Goal: Transaction & Acquisition: Obtain resource

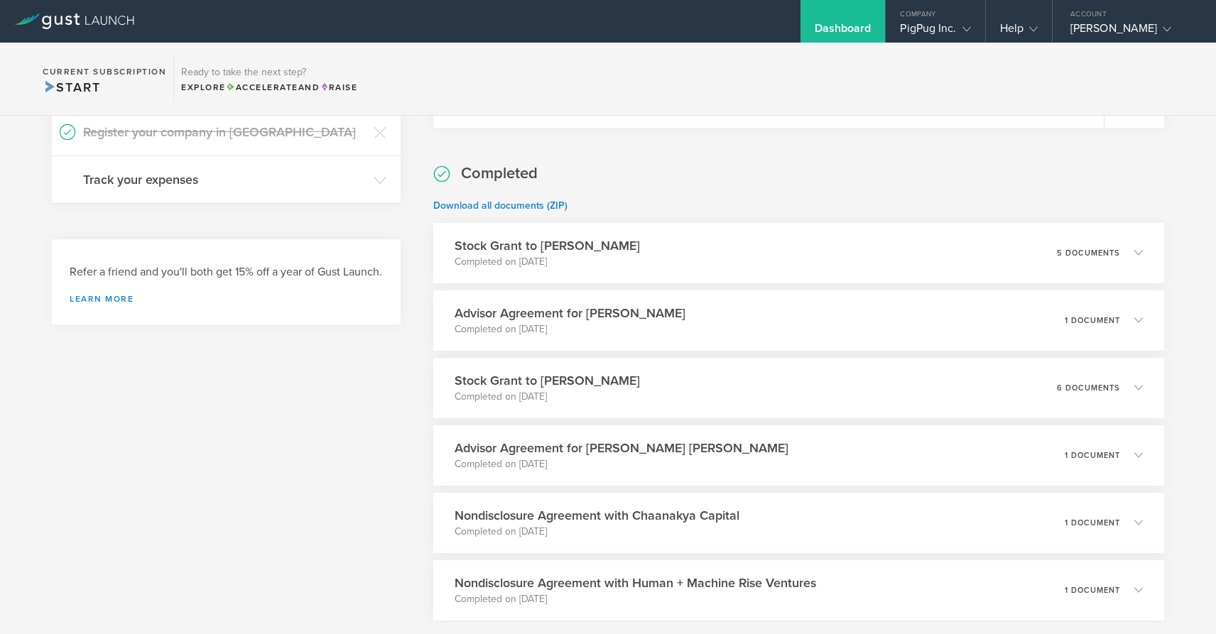
scroll to position [438, 0]
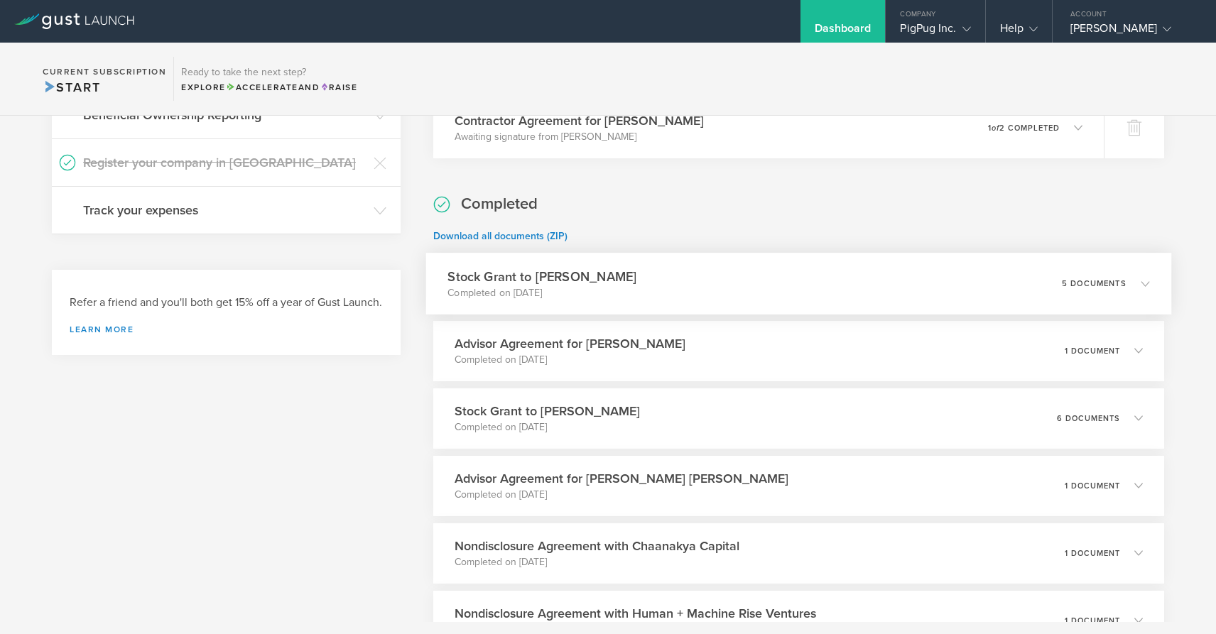
click at [613, 274] on div "Stock Grant to [PERSON_NAME] Completed on [DATE] 5 documents" at bounding box center [798, 284] width 745 height 62
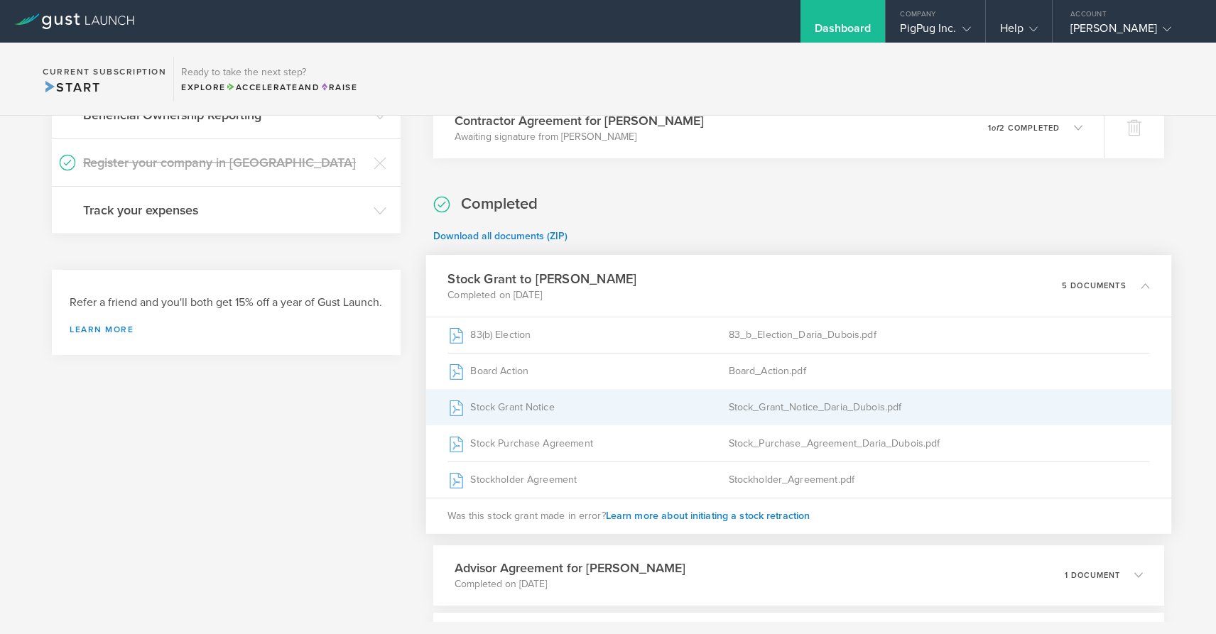
click at [741, 414] on div "Stock_Grant_Notice_Daria_Dubois.pdf" at bounding box center [939, 407] width 421 height 36
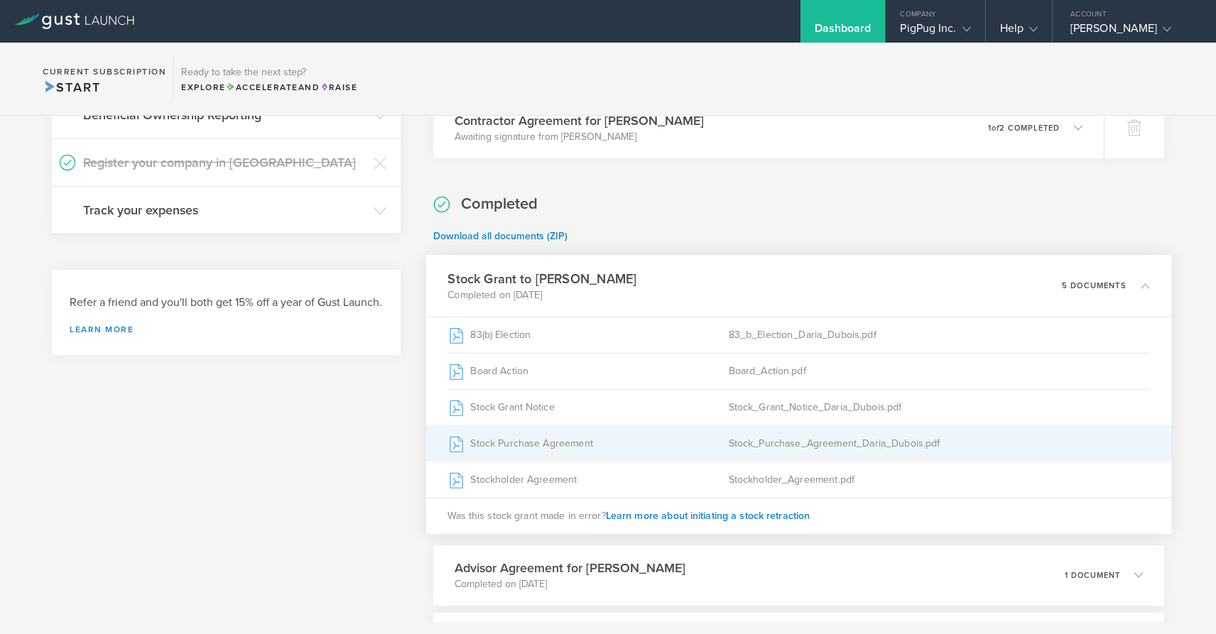
click at [537, 447] on div "Stock Purchase Agreement" at bounding box center [588, 443] width 281 height 36
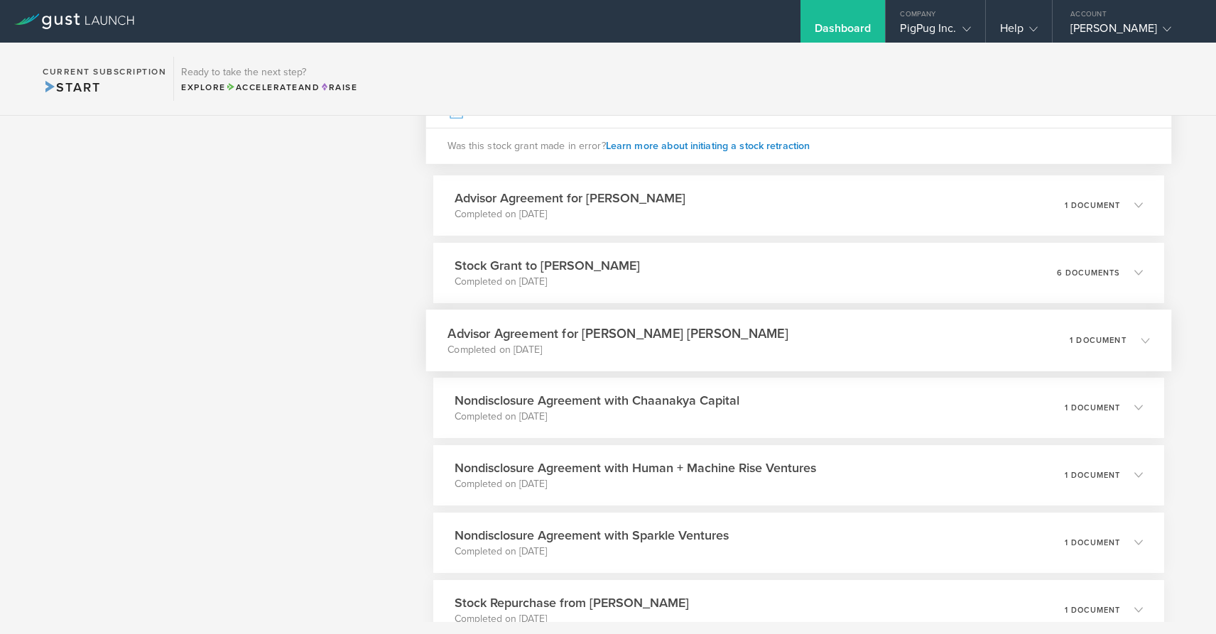
scroll to position [806, 0]
click at [585, 275] on h3 "Stock Grant to [PERSON_NAME]" at bounding box center [542, 267] width 189 height 19
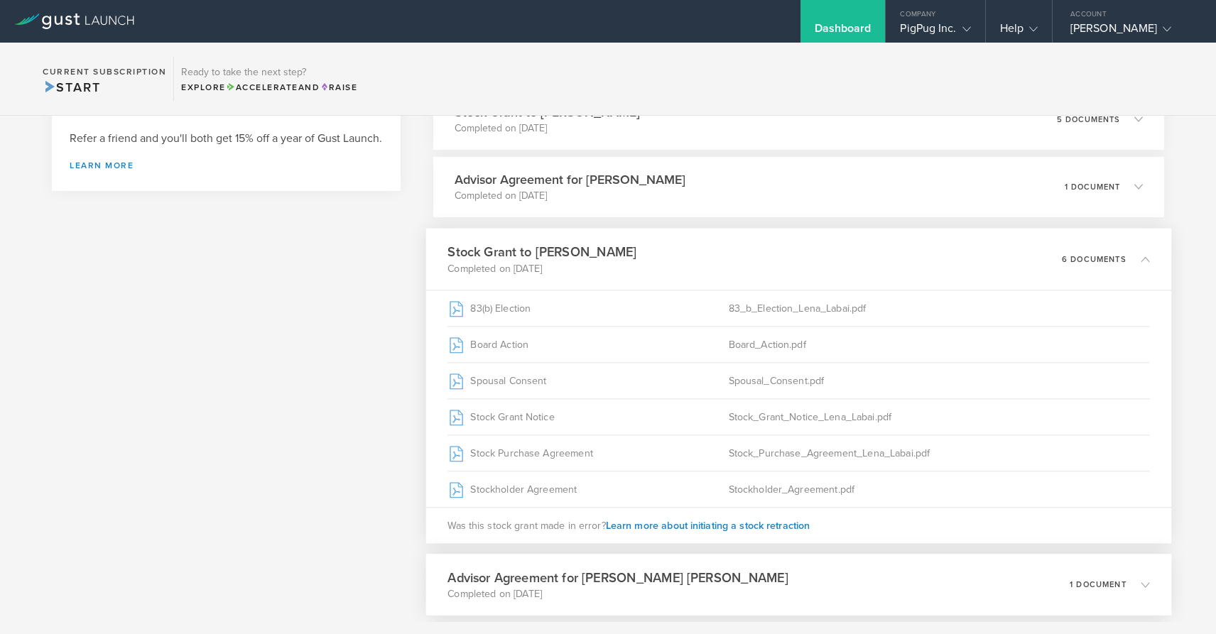
scroll to position [592, 0]
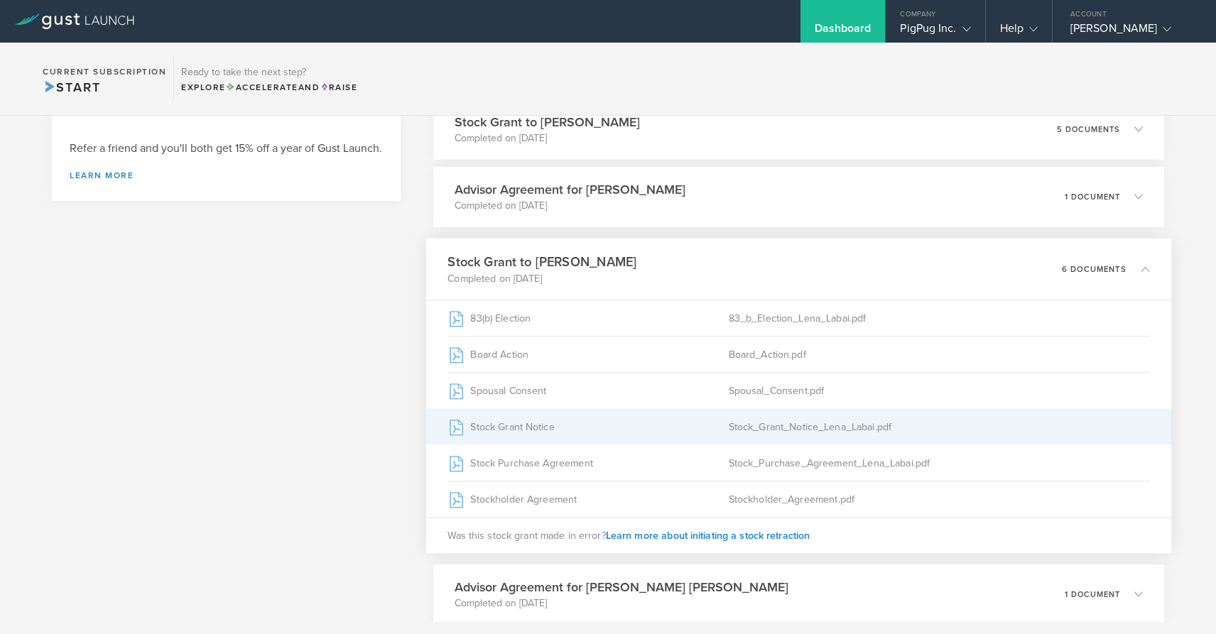
click at [751, 425] on div "Stock_Grant_Notice_Lena_Labai.pdf" at bounding box center [939, 427] width 421 height 36
click at [741, 431] on div "Stock_Grant_Notice_Lena_Labai.pdf" at bounding box center [939, 427] width 421 height 36
